Goal: Information Seeking & Learning: Learn about a topic

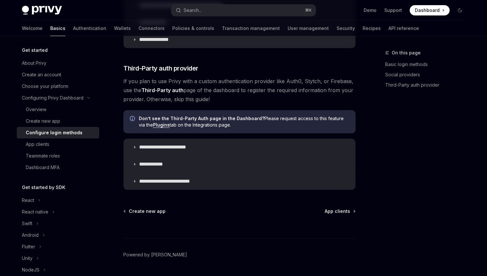
scroll to position [349, 0]
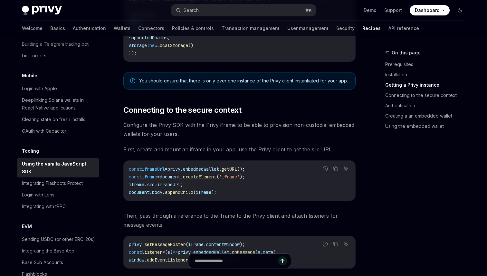
scroll to position [331, 0]
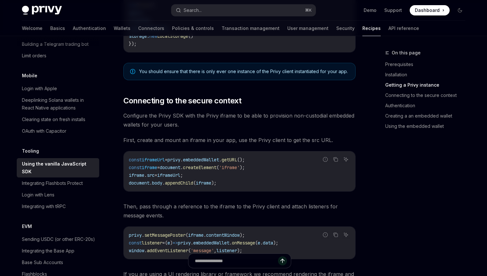
click at [237, 165] on span "'iframe'" at bounding box center [229, 168] width 21 height 6
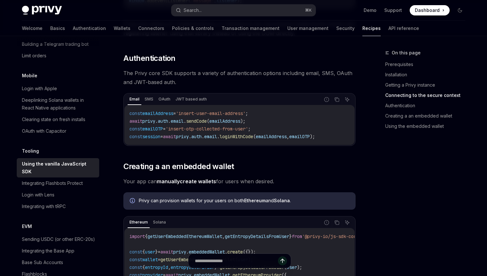
scroll to position [581, 0]
click at [283, 118] on code "const emailAddress = 'insert-user-email-address' ; await privy . auth . email .…" at bounding box center [240, 124] width 220 height 31
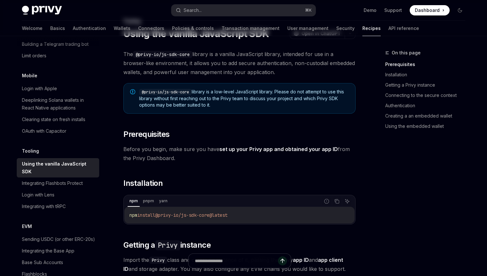
scroll to position [0, 0]
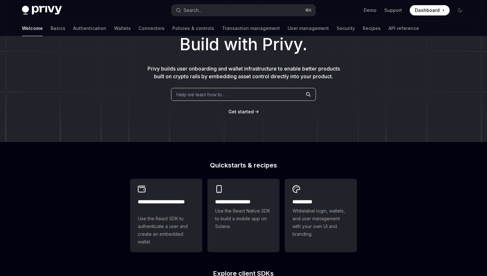
scroll to position [41, 0]
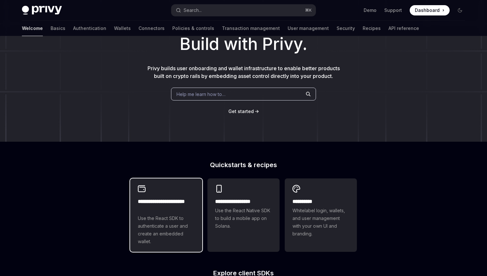
click at [179, 213] on h2 "**********" at bounding box center [166, 205] width 57 height 15
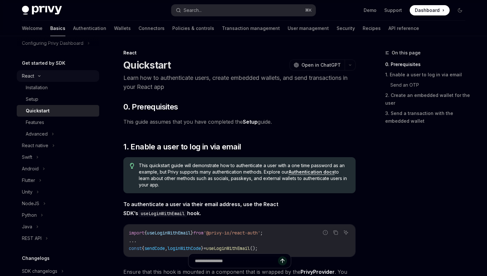
click at [26, 75] on div "React" at bounding box center [28, 76] width 12 height 8
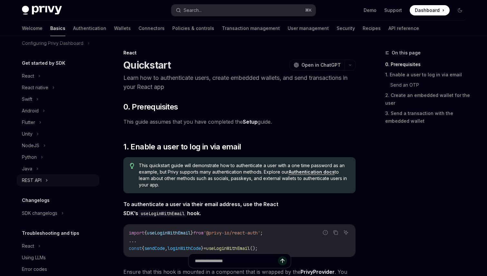
click at [41, 177] on div "REST API" at bounding box center [32, 181] width 20 height 8
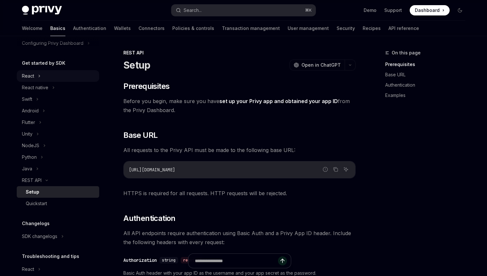
click at [27, 73] on div "React" at bounding box center [28, 76] width 12 height 8
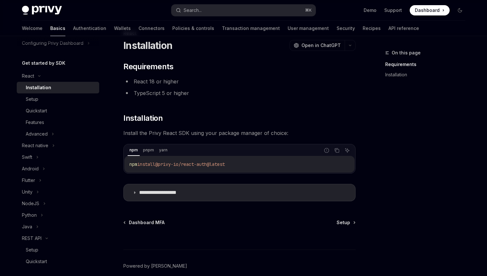
scroll to position [49, 0]
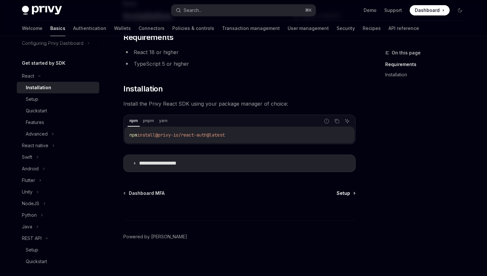
click at [342, 192] on span "Setup" at bounding box center [344, 193] width 14 height 6
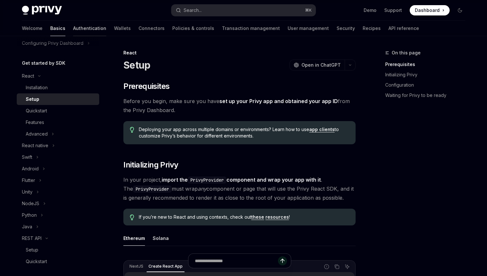
click at [73, 32] on link "Authentication" at bounding box center [89, 28] width 33 height 15
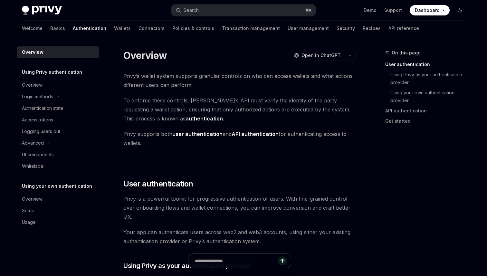
click at [73, 32] on link "Authentication" at bounding box center [90, 28] width 34 height 15
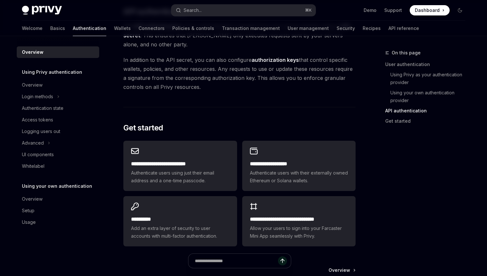
scroll to position [464, 0]
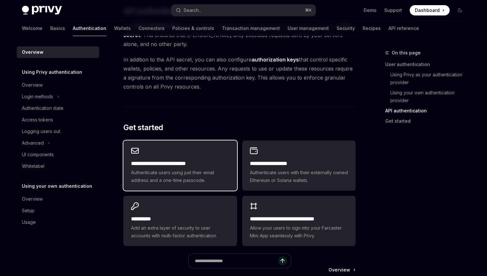
click at [191, 171] on span "Authenticate users using just their email address and a one-time passcode." at bounding box center [180, 176] width 98 height 15
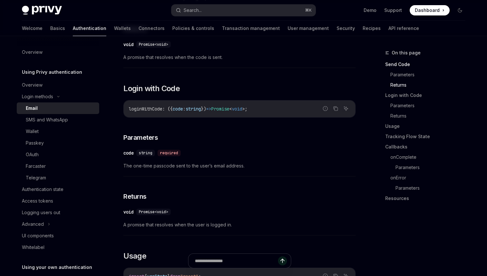
scroll to position [342, 0]
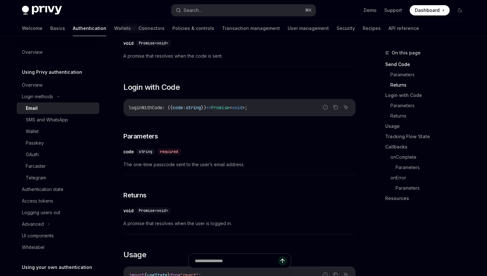
click at [219, 161] on span "The one-time passcode sent to the user’s email address." at bounding box center [239, 165] width 232 height 8
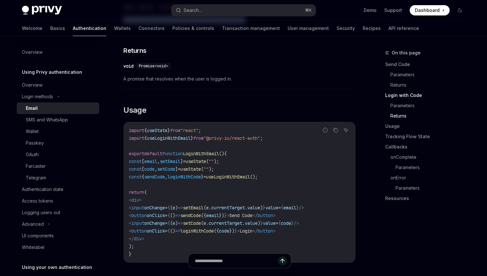
scroll to position [497, 0]
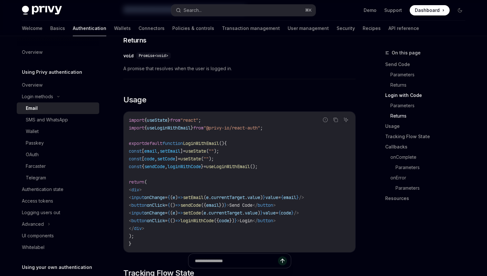
drag, startPoint x: 155, startPoint y: 180, endPoint x: 232, endPoint y: 227, distance: 90.7
click at [232, 227] on code "import { useState } from "react" ; import { useLoginWithEmail } from "@privy-io…" at bounding box center [239, 181] width 221 height 131
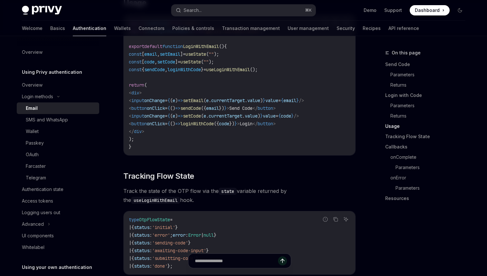
scroll to position [611, 0]
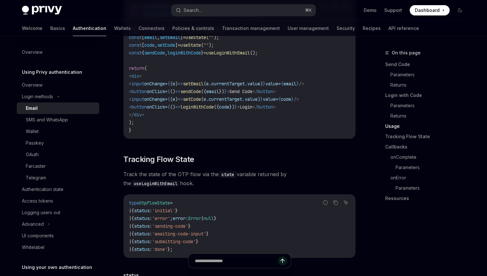
click at [199, 176] on span "Track the state of the OTP flow via the state variable returned by the useLogin…" at bounding box center [239, 179] width 232 height 18
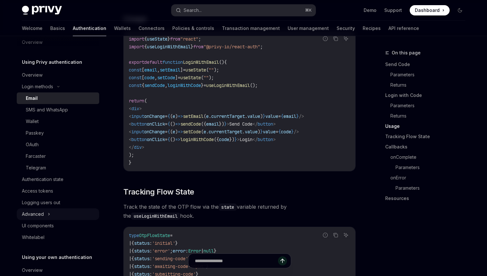
scroll to position [0, 0]
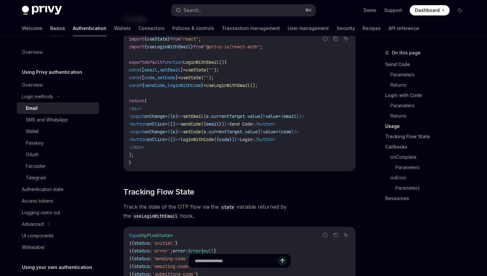
click at [50, 28] on link "Basics" at bounding box center [57, 28] width 15 height 15
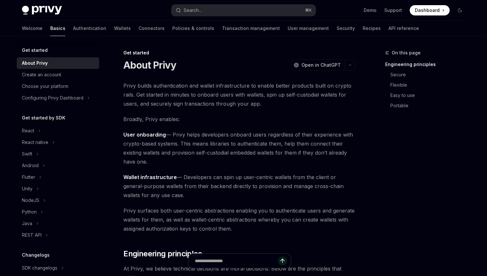
click at [50, 28] on link "Basics" at bounding box center [57, 28] width 15 height 15
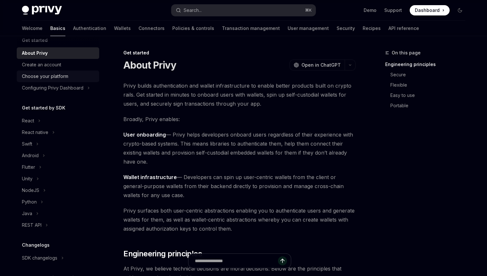
scroll to position [10, 0]
click at [27, 120] on div "React" at bounding box center [28, 121] width 12 height 8
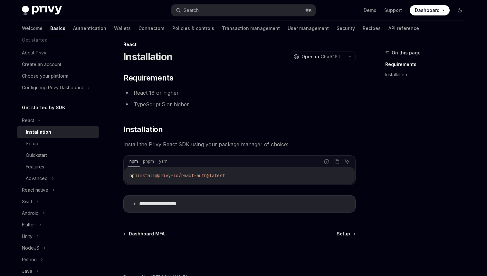
scroll to position [9, 0]
click at [40, 153] on div "Quickstart" at bounding box center [36, 155] width 21 height 8
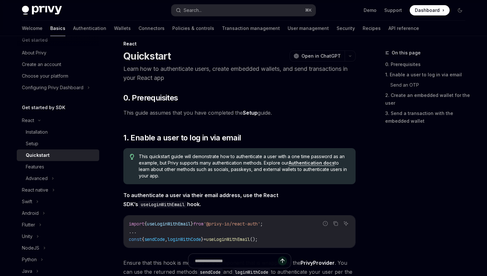
type textarea "*"
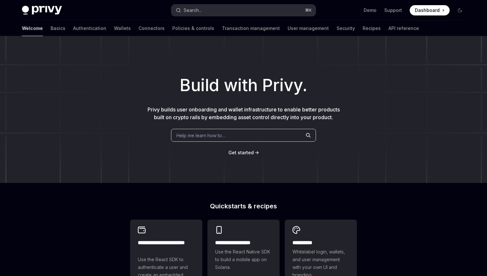
click at [213, 5] on button "Search... ⌘ K" at bounding box center [243, 11] width 144 height 12
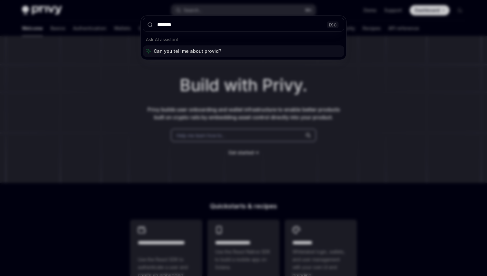
type input "********"
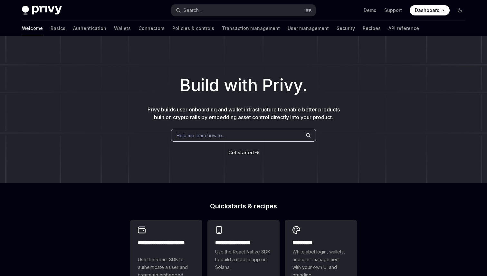
type textarea "*"
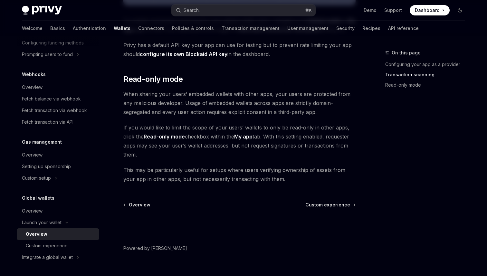
scroll to position [555, 0]
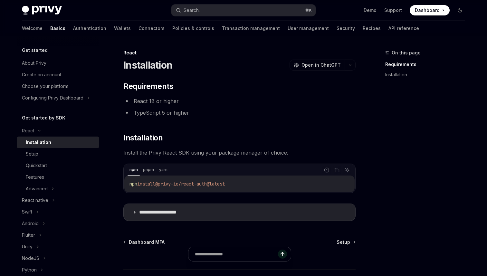
scroll to position [49, 0]
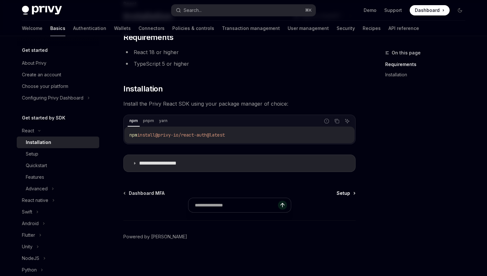
click at [346, 191] on span "Setup" at bounding box center [344, 193] width 14 height 6
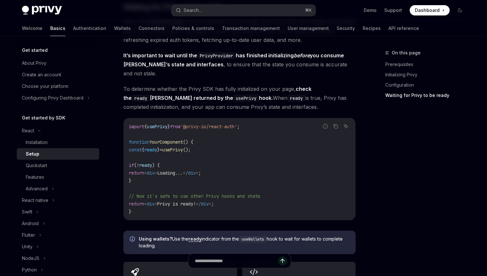
scroll to position [705, 0]
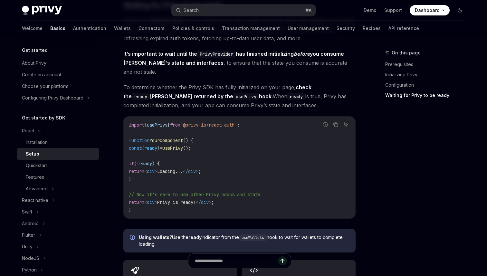
click at [183, 145] on span "usePrivy" at bounding box center [172, 148] width 21 height 6
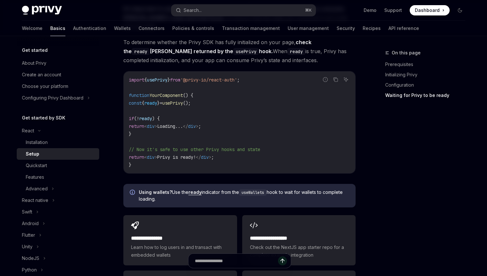
scroll to position [752, 0]
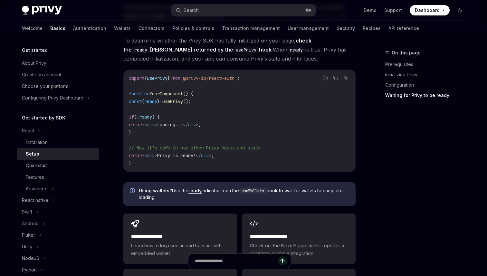
click at [196, 188] on link "ready" at bounding box center [195, 191] width 13 height 6
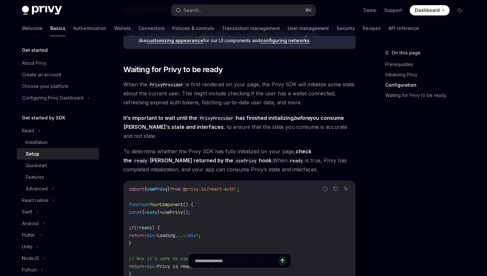
scroll to position [624, 0]
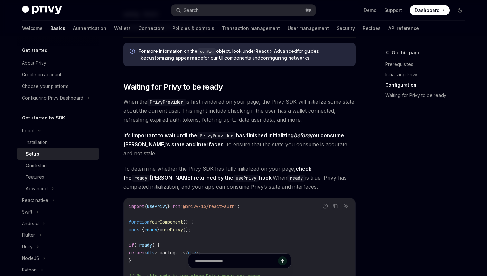
click at [180, 103] on code "PrivyProvider" at bounding box center [166, 102] width 39 height 7
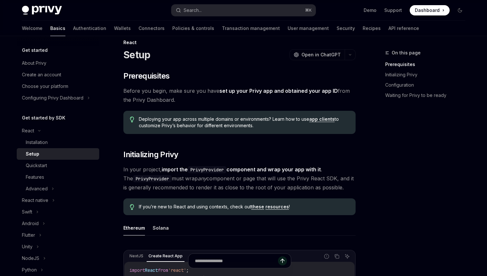
scroll to position [0, 0]
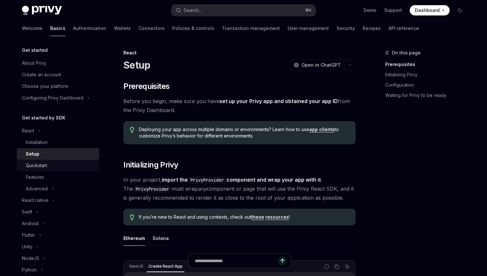
click at [45, 168] on div "Quickstart" at bounding box center [36, 166] width 21 height 8
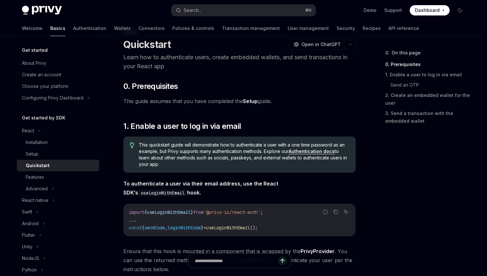
scroll to position [21, 0]
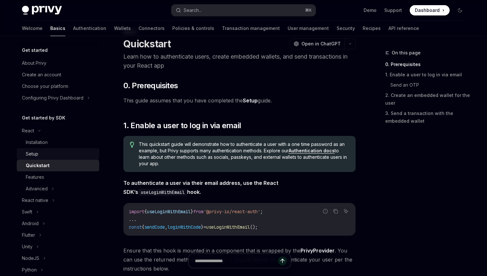
click at [41, 154] on div "Setup" at bounding box center [61, 154] width 70 height 8
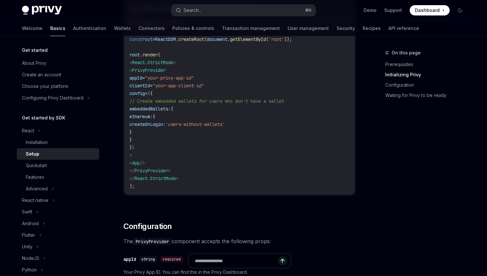
scroll to position [325, 0]
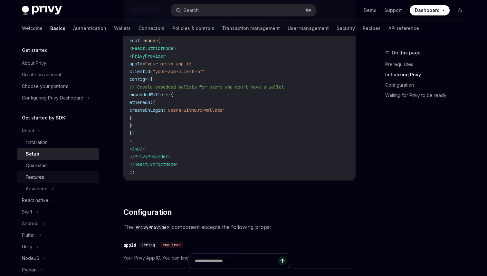
click at [44, 182] on link "Features" at bounding box center [58, 177] width 83 height 12
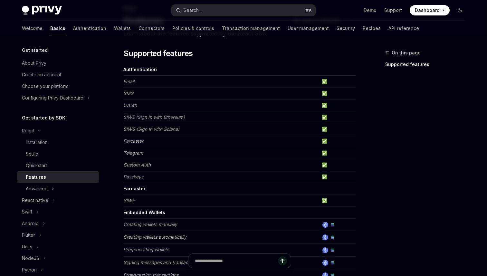
scroll to position [98, 0]
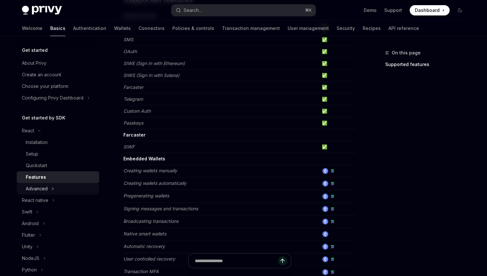
click at [35, 187] on div "Advanced" at bounding box center [37, 189] width 22 height 8
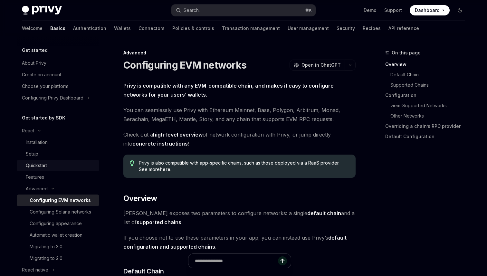
click at [46, 162] on div "Quickstart" at bounding box center [36, 166] width 21 height 8
type textarea "*"
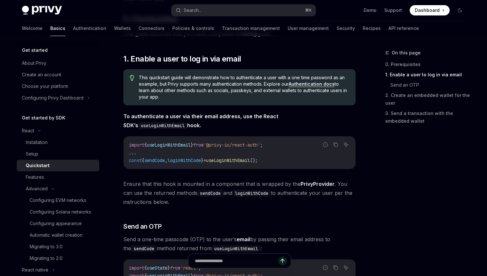
scroll to position [105, 0]
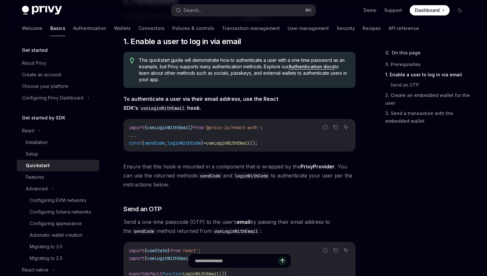
click at [158, 144] on span "sendCode" at bounding box center [154, 143] width 21 height 6
click at [201, 145] on span "loginWithCode" at bounding box center [185, 143] width 34 height 6
click at [234, 169] on span "Ensure that this hook is mounted in a component that is wrapped by the PrivyPro…" at bounding box center [239, 175] width 232 height 27
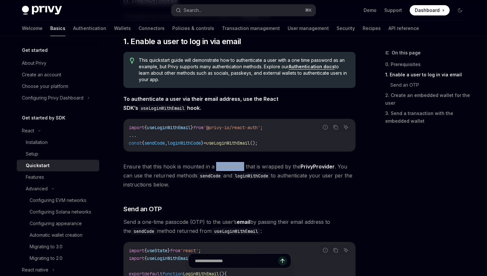
click at [234, 169] on span "Ensure that this hook is mounted in a component that is wrapped by the PrivyPro…" at bounding box center [239, 175] width 232 height 27
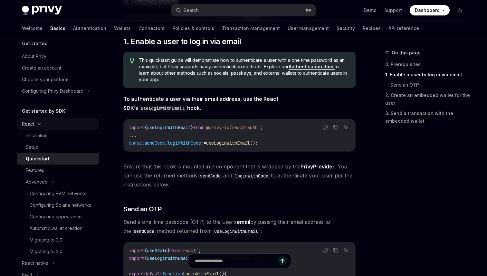
click at [32, 121] on div "React" at bounding box center [28, 124] width 12 height 8
